Goal: Go to known website: Access a specific website the user already knows

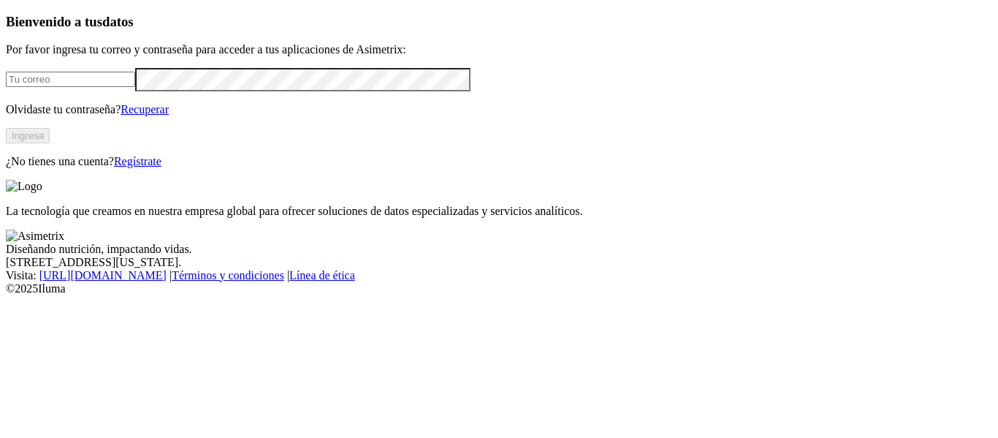
type input "[EMAIL_ADDRESS][PERSON_NAME][DOMAIN_NAME]"
click at [50, 143] on button "Ingresa" at bounding box center [28, 135] width 44 height 15
